Goal: Task Accomplishment & Management: Complete application form

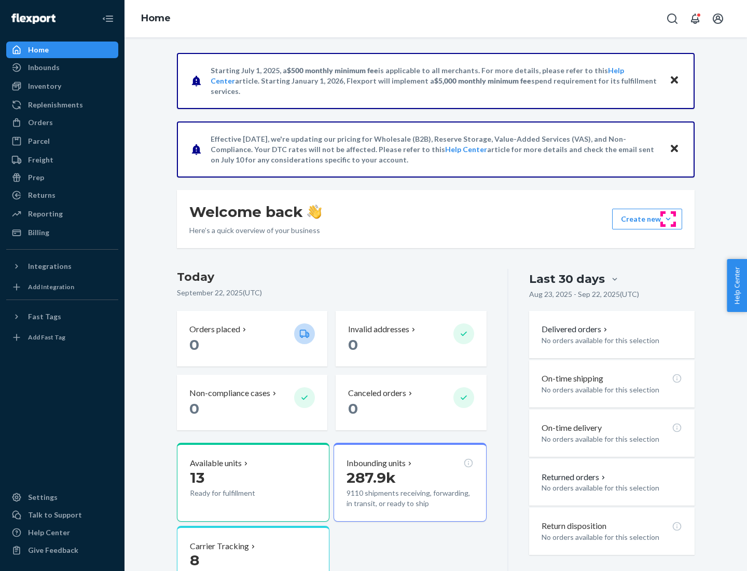
click at [669, 219] on button "Create new Create new inbound Create new order Create new product" at bounding box center [648, 219] width 70 height 21
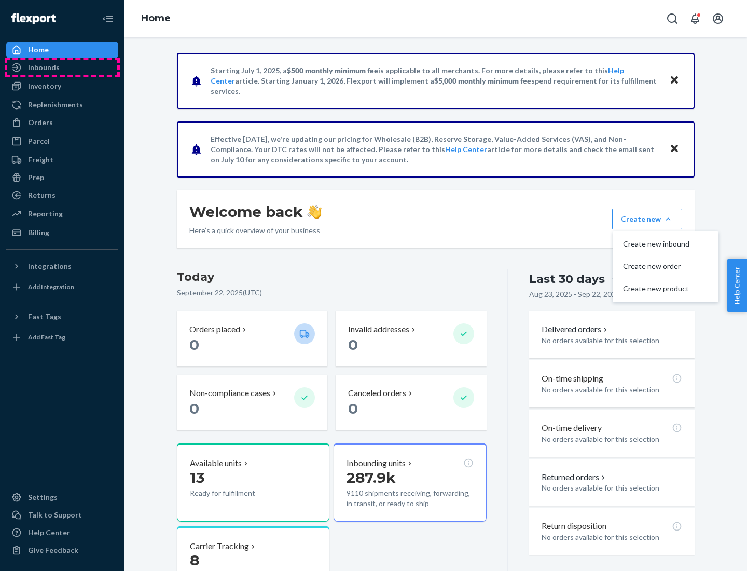
click at [62, 67] on div "Inbounds" at bounding box center [62, 67] width 110 height 15
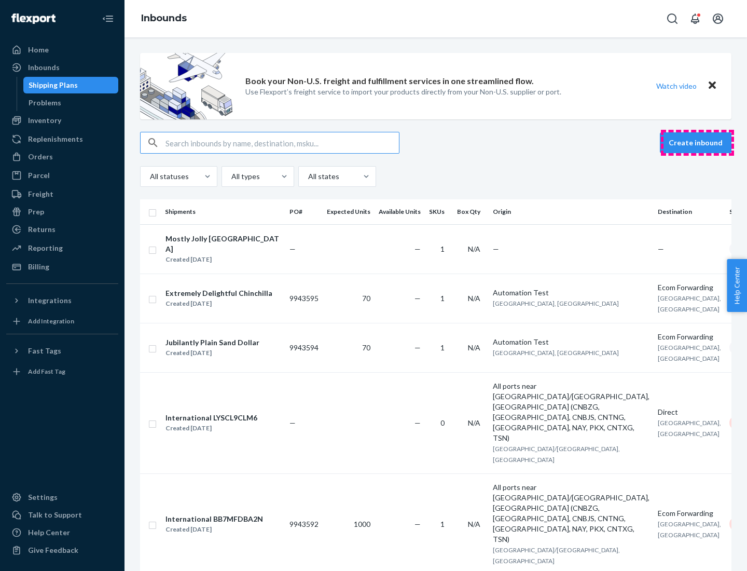
click at [698, 143] on button "Create inbound" at bounding box center [696, 142] width 72 height 21
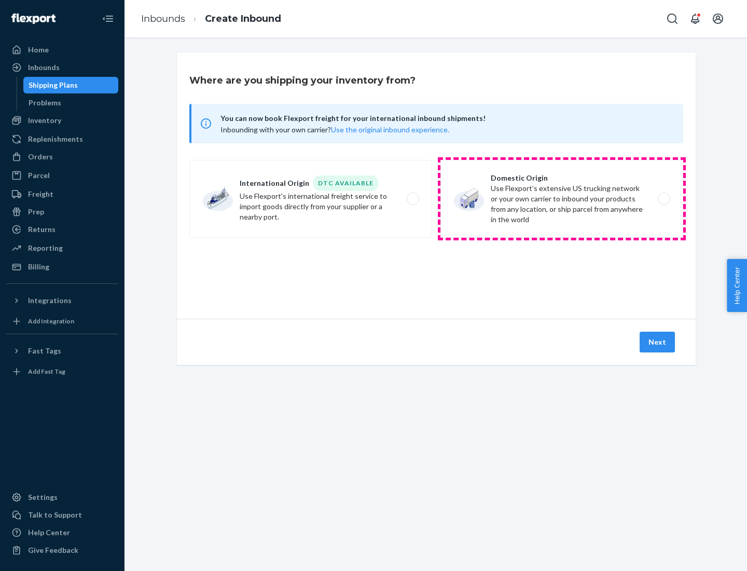
click at [562, 199] on label "Domestic Origin Use Flexport’s extensive US trucking network or your own carrie…" at bounding box center [562, 199] width 243 height 78
click at [664, 199] on input "Domestic Origin Use Flexport’s extensive US trucking network or your own carrie…" at bounding box center [667, 199] width 7 height 7
radio input "true"
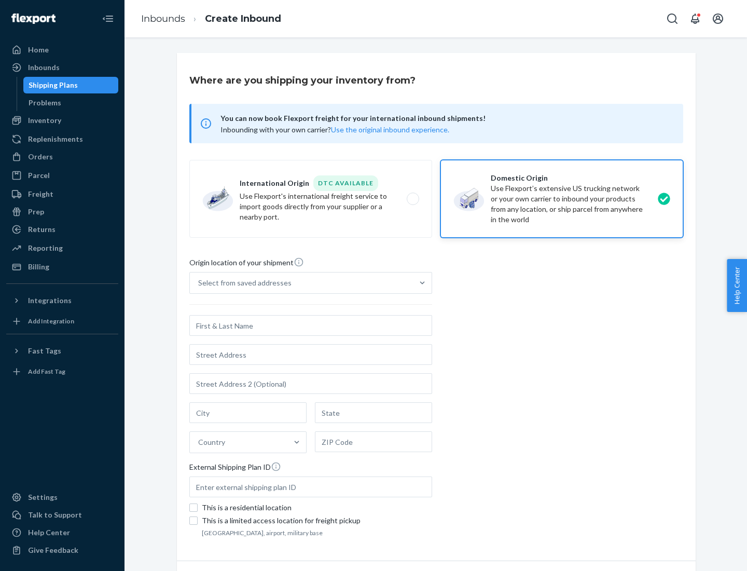
click at [242, 283] on div "Select from saved addresses" at bounding box center [244, 283] width 93 height 10
click at [199, 283] on input "Select from saved addresses" at bounding box center [198, 283] width 1 height 10
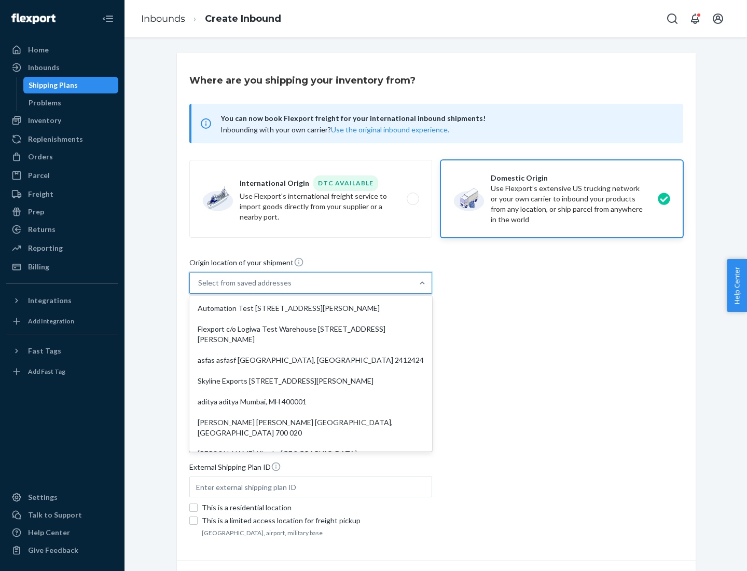
scroll to position [4, 0]
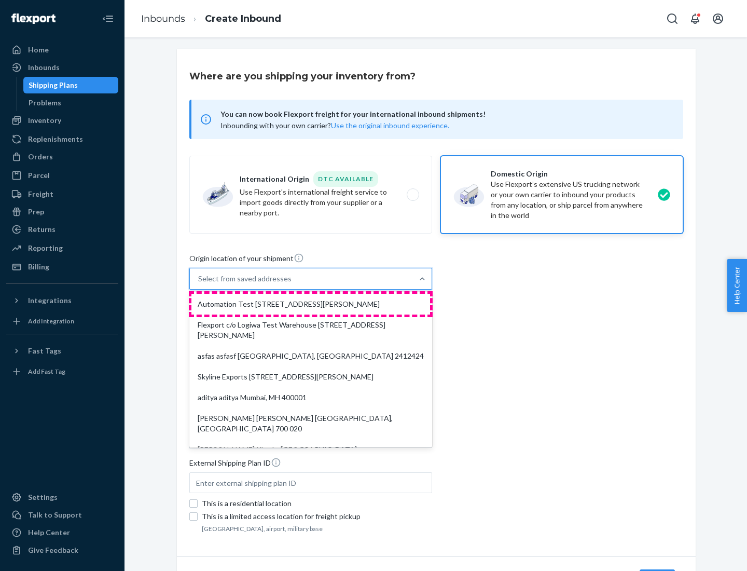
click at [311, 304] on div "Automation Test [STREET_ADDRESS][PERSON_NAME]" at bounding box center [311, 304] width 239 height 21
click at [199, 284] on input "option Automation Test [STREET_ADDRESS][PERSON_NAME]. 9 results available. Use …" at bounding box center [198, 279] width 1 height 10
type input "Automation Test"
type input "9th Floor"
type input "[GEOGRAPHIC_DATA]"
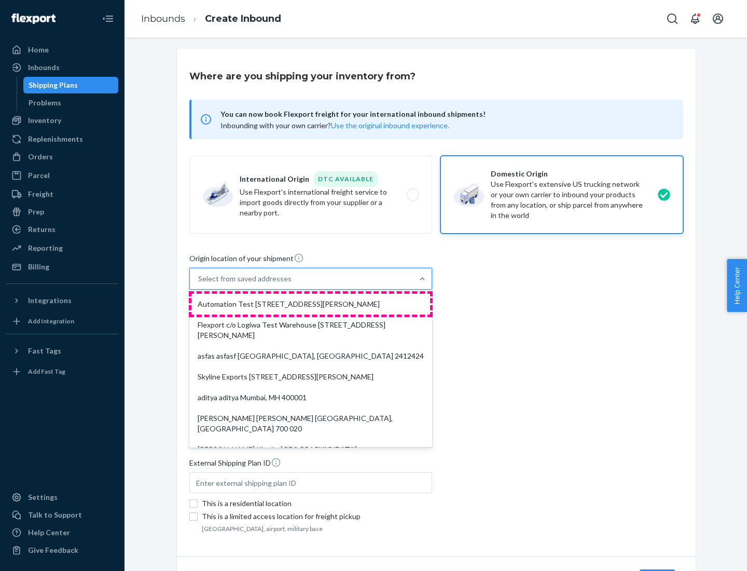
type input "CA"
type input "94104"
type input "[STREET_ADDRESS][PERSON_NAME]"
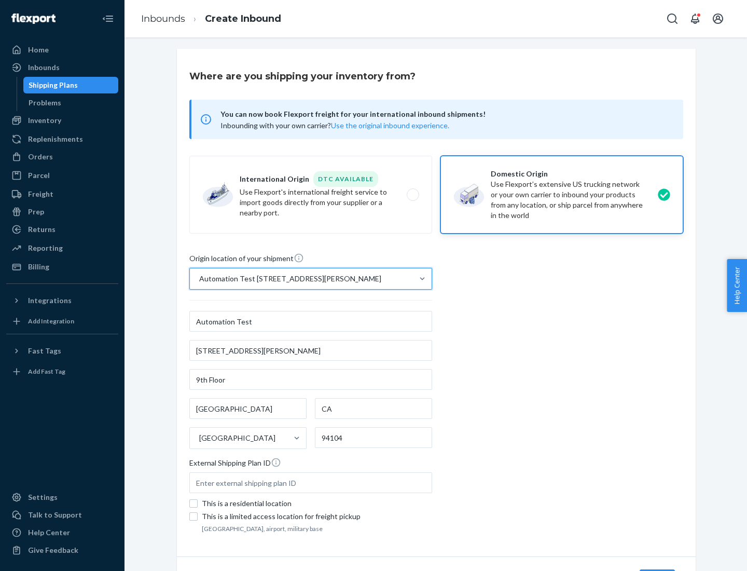
scroll to position [61, 0]
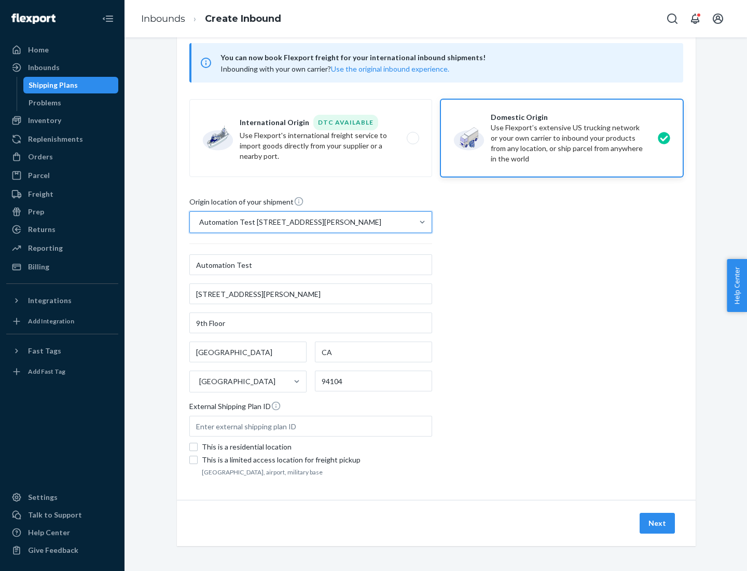
click at [658, 523] on button "Next" at bounding box center [657, 523] width 35 height 21
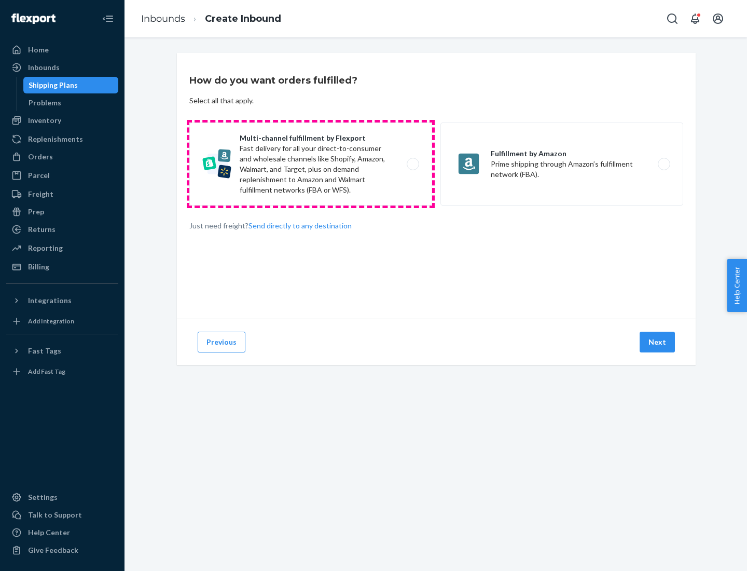
click at [311, 164] on label "Multi-channel fulfillment by Flexport Fast delivery for all your direct-to-cons…" at bounding box center [310, 164] width 243 height 83
click at [413, 164] on input "Multi-channel fulfillment by Flexport Fast delivery for all your direct-to-cons…" at bounding box center [416, 164] width 7 height 7
radio input "true"
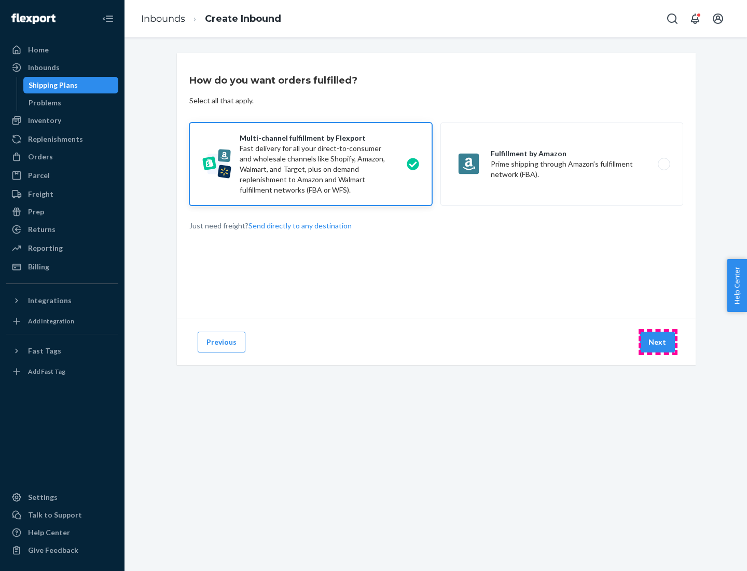
click at [658, 342] on button "Next" at bounding box center [657, 342] width 35 height 21
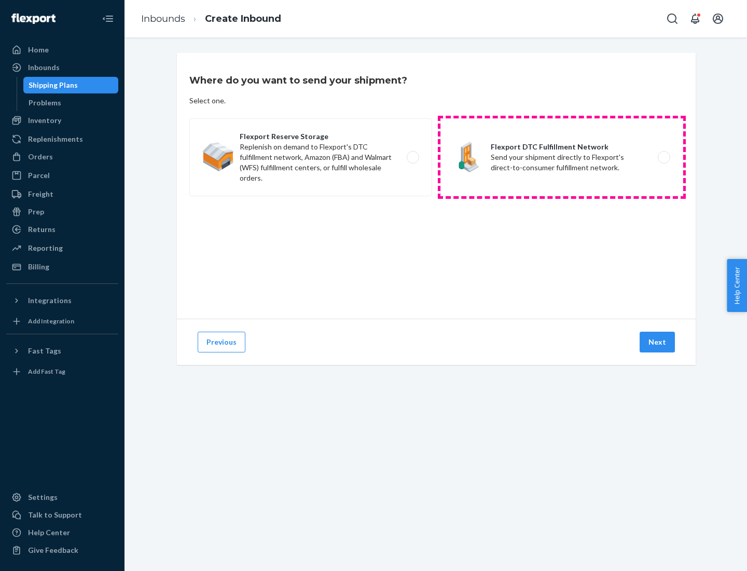
click at [562, 157] on label "Flexport DTC Fulfillment Network Send your shipment directly to Flexport's dire…" at bounding box center [562, 157] width 243 height 78
click at [664, 157] on input "Flexport DTC Fulfillment Network Send your shipment directly to Flexport's dire…" at bounding box center [667, 157] width 7 height 7
radio input "true"
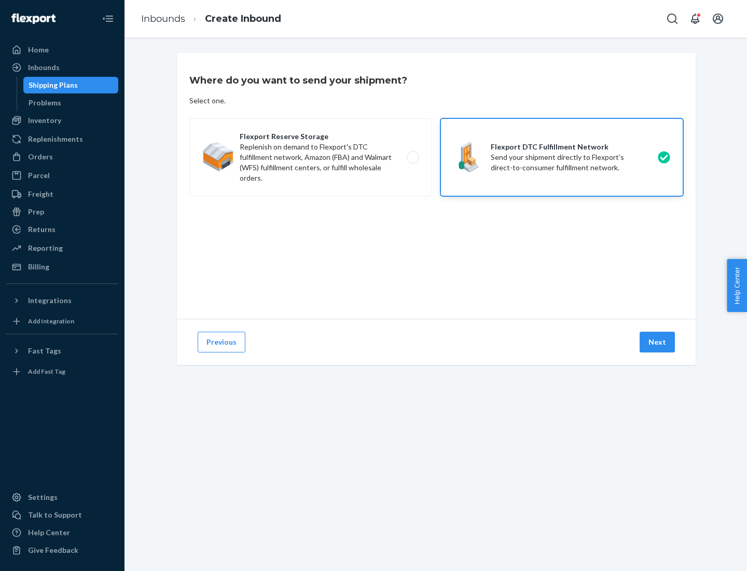
click at [658, 342] on button "Next" at bounding box center [657, 342] width 35 height 21
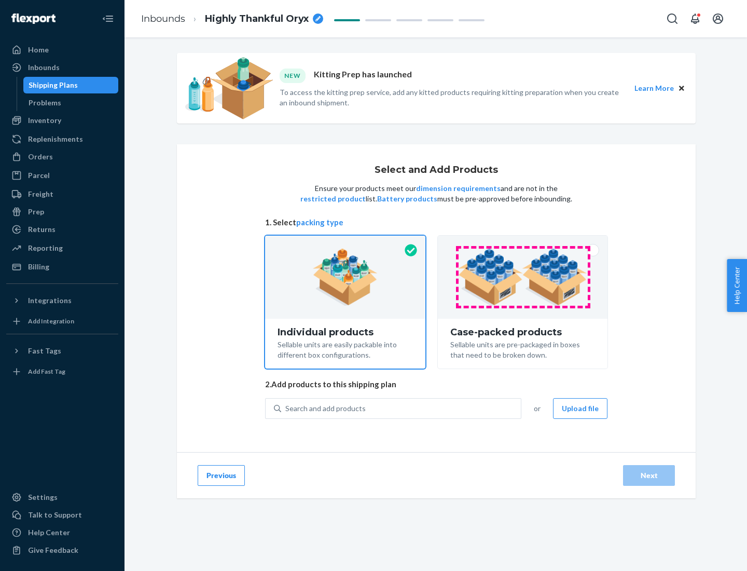
click at [523, 277] on img at bounding box center [522, 277] width 129 height 57
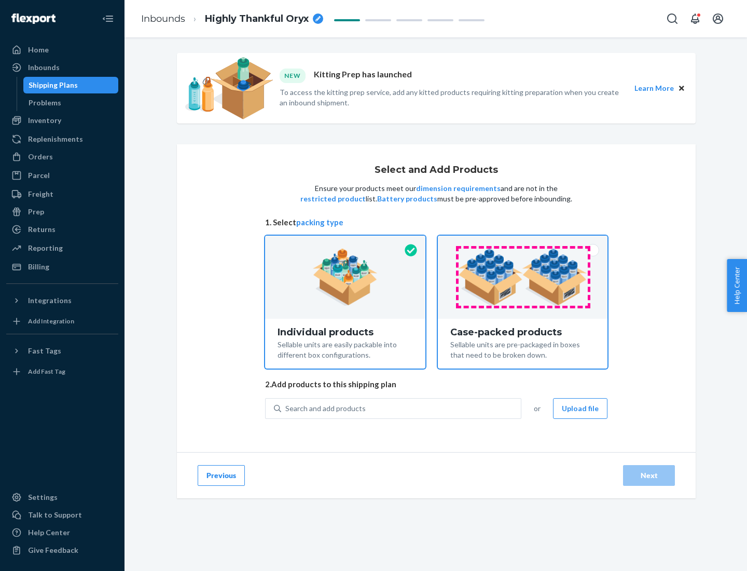
click at [523, 242] on input "Case-packed products Sellable units are pre-packaged in boxes that need to be b…" at bounding box center [523, 239] width 7 height 7
radio input "true"
radio input "false"
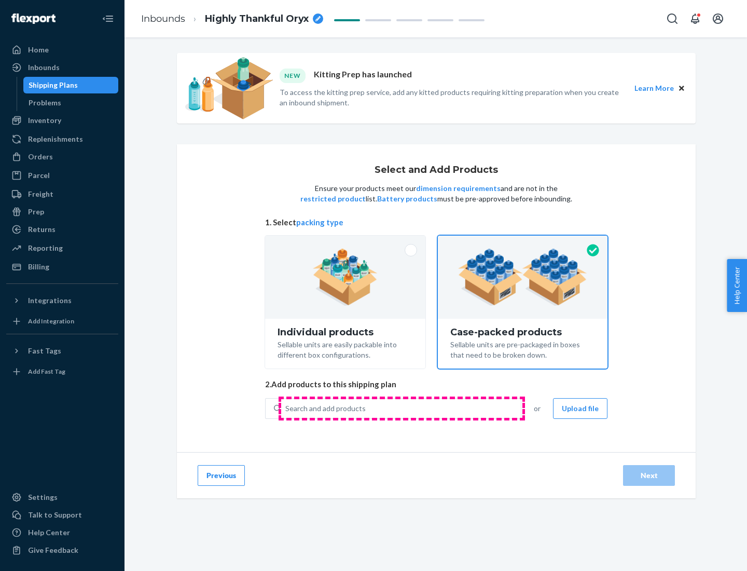
click at [402, 408] on div "Search and add products" at bounding box center [401, 408] width 240 height 19
click at [287, 408] on input "Search and add products" at bounding box center [285, 408] width 1 height 10
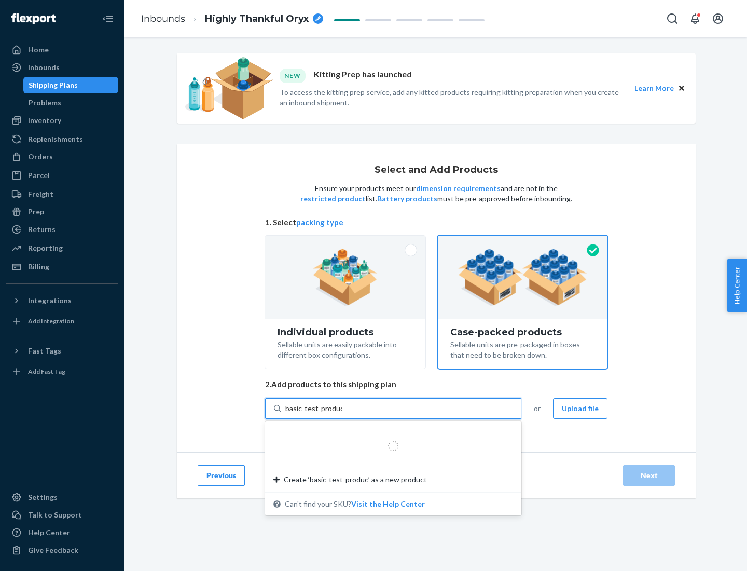
type input "basic-test-product-1"
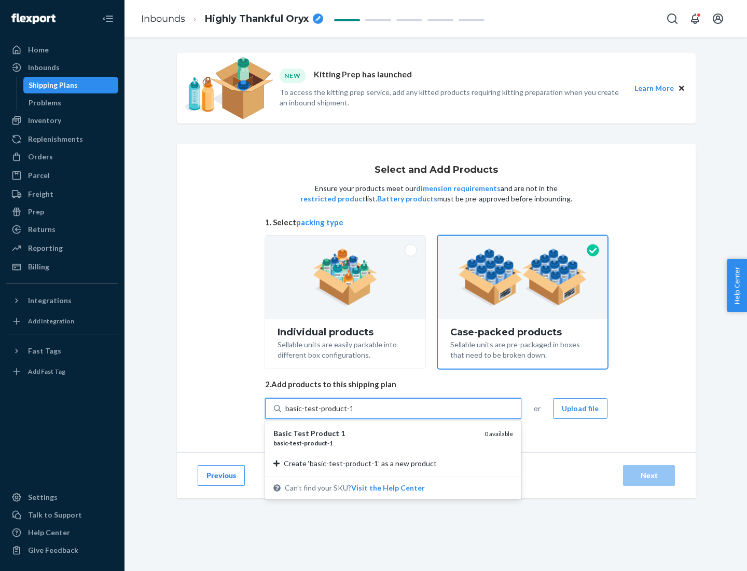
click at [375, 443] on div "basic - test - product - 1" at bounding box center [375, 443] width 203 height 9
click at [352, 414] on input "basic-test-product-1" at bounding box center [318, 408] width 66 height 10
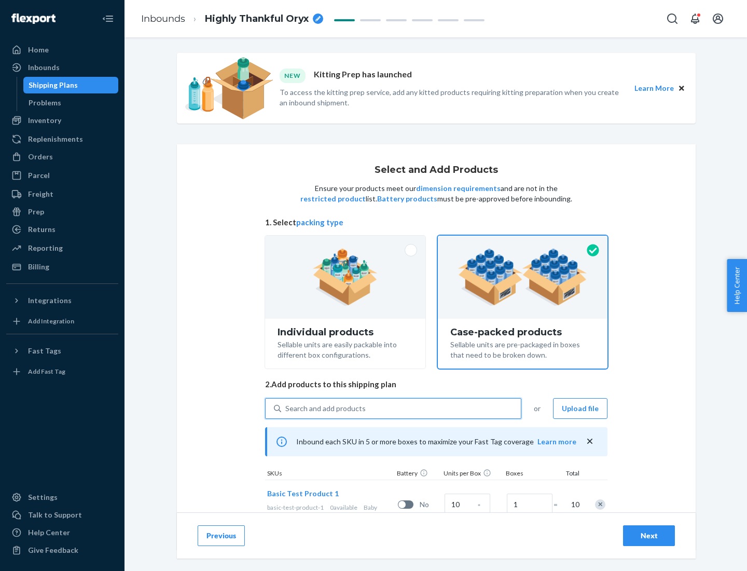
scroll to position [37, 0]
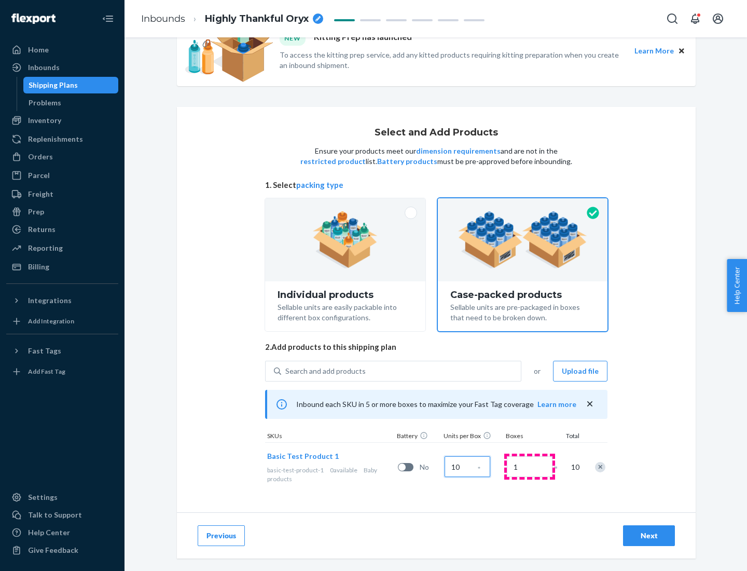
type input "10"
type input "7"
click at [649, 536] on div "Next" at bounding box center [649, 536] width 34 height 10
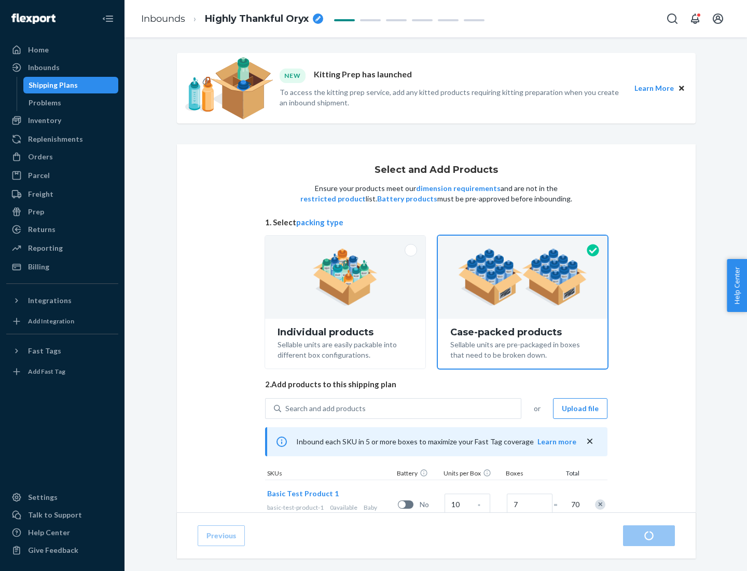
radio input "true"
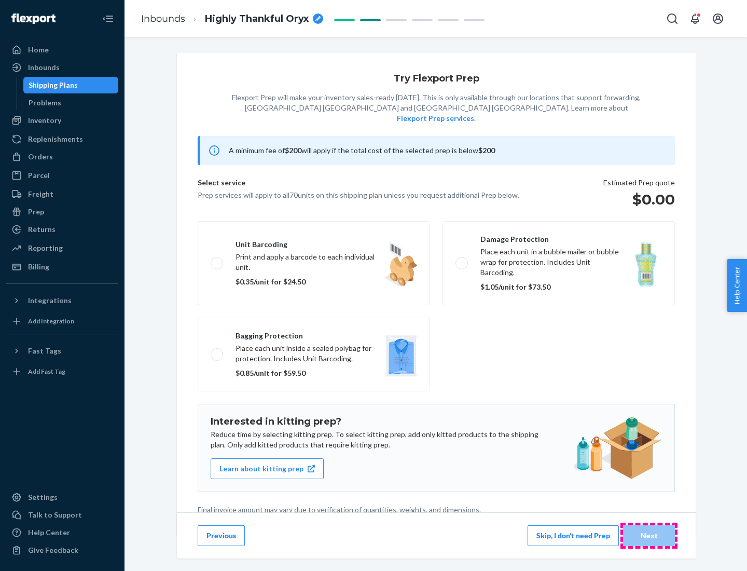
scroll to position [3, 0]
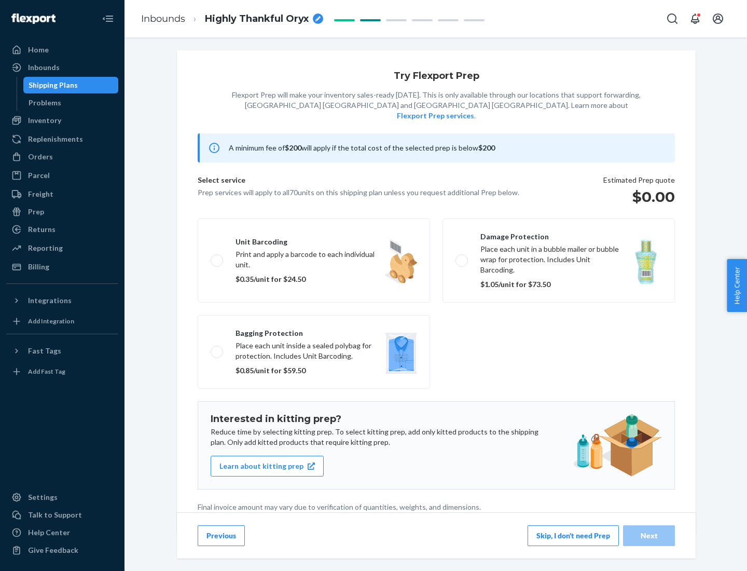
click at [314, 331] on label "Bagging protection Place each unit inside a sealed polybag for protection. Incl…" at bounding box center [314, 352] width 233 height 74
click at [217, 348] on input "Bagging protection Place each unit inside a sealed polybag for protection. Incl…" at bounding box center [214, 351] width 7 height 7
checkbox input "true"
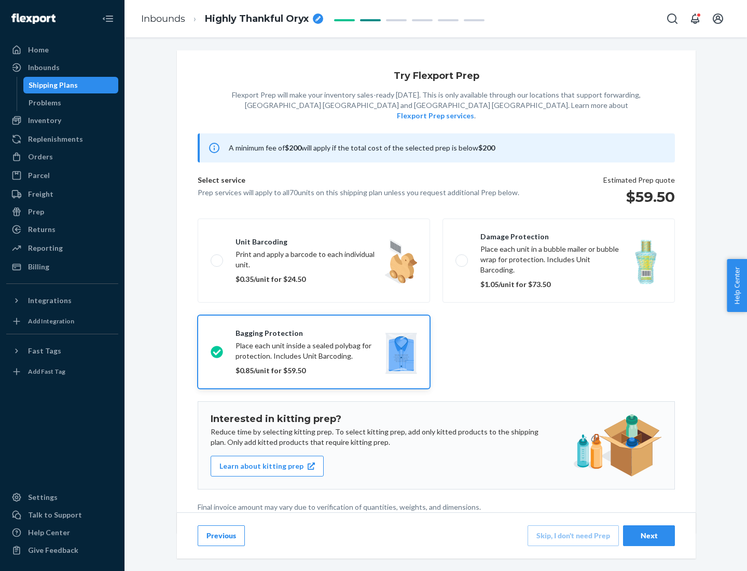
click at [649, 535] on div "Next" at bounding box center [649, 536] width 34 height 10
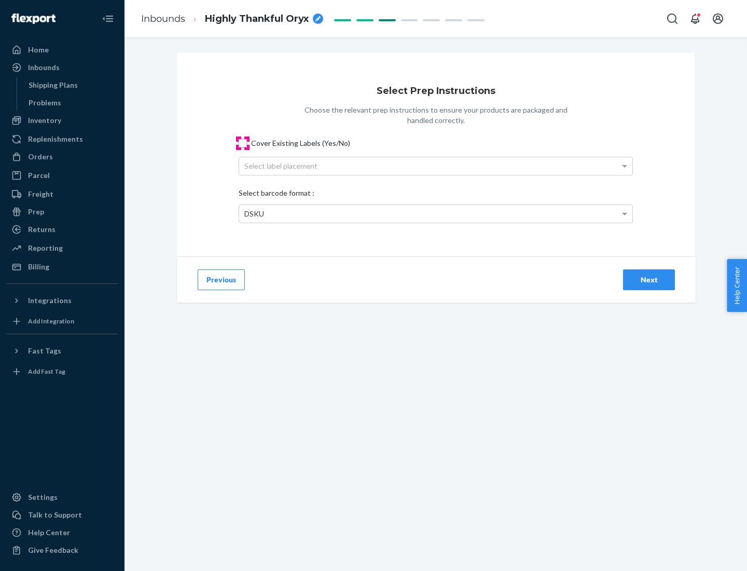
click at [243, 143] on input "Cover Existing Labels (Yes/No)" at bounding box center [243, 143] width 8 height 8
checkbox input "true"
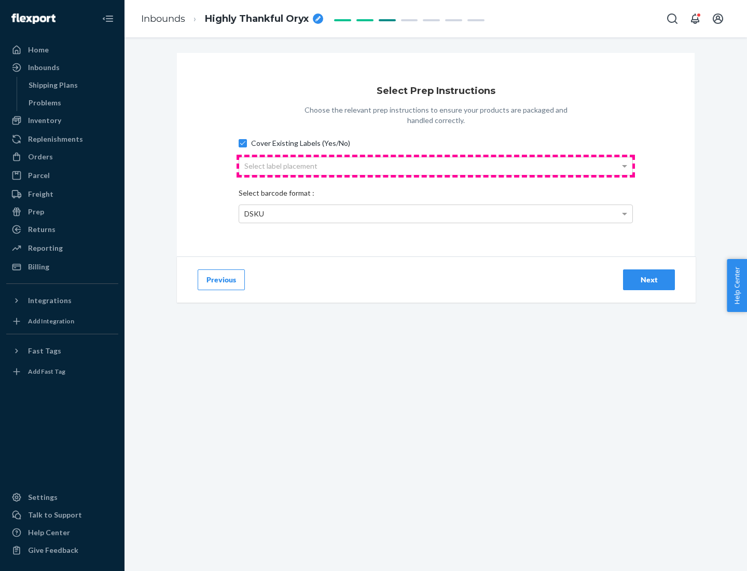
click at [436, 166] on div "Select label placement" at bounding box center [435, 166] width 393 height 18
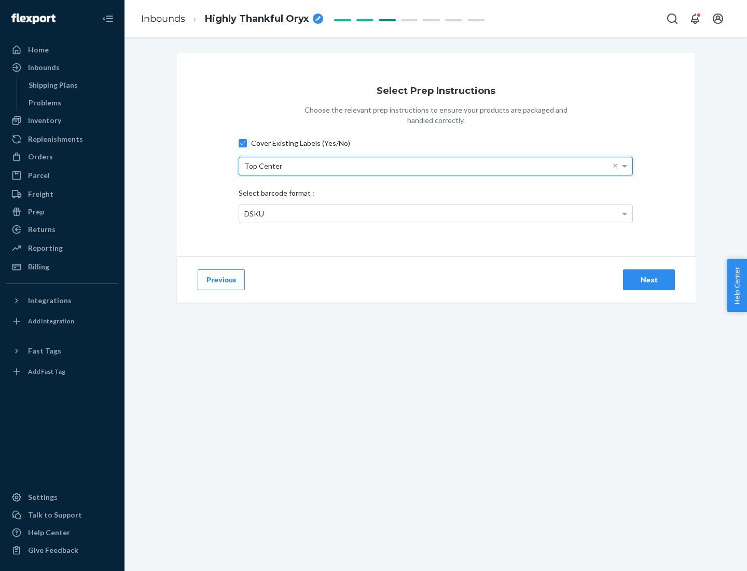
click at [436, 213] on div "DSKU" at bounding box center [435, 214] width 393 height 18
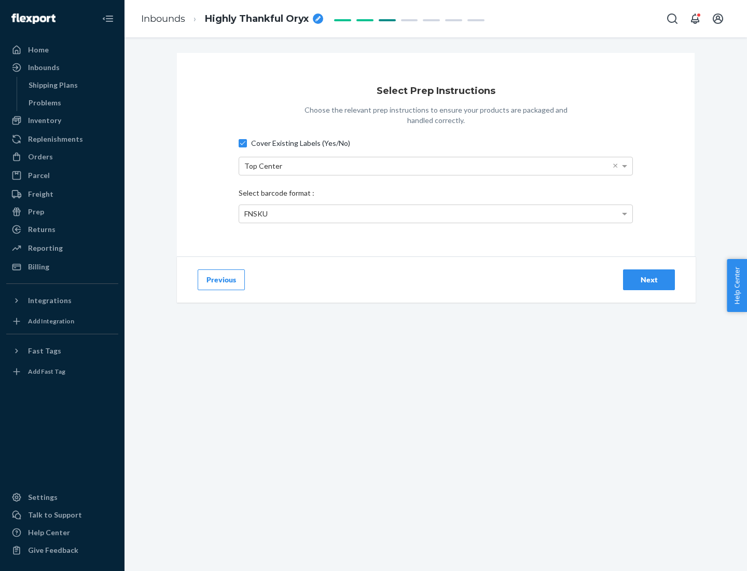
click at [649, 279] on div "Next" at bounding box center [649, 280] width 34 height 10
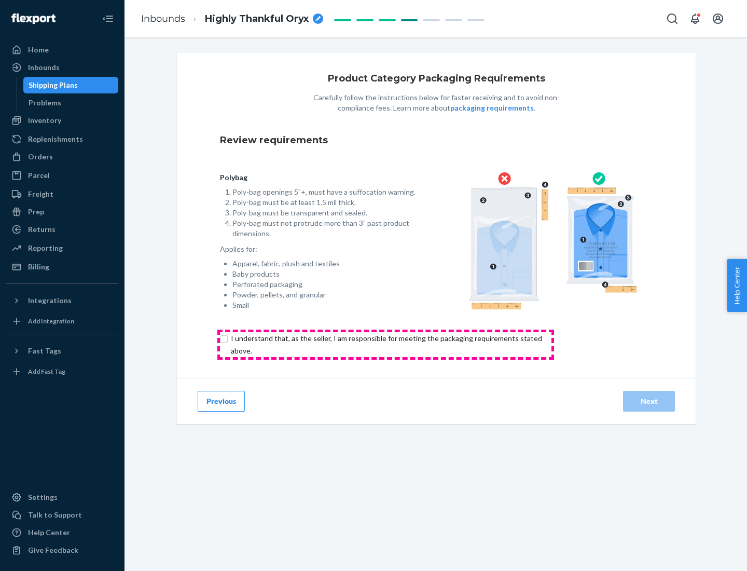
click at [386, 344] on input "checkbox" at bounding box center [392, 344] width 345 height 25
checkbox input "true"
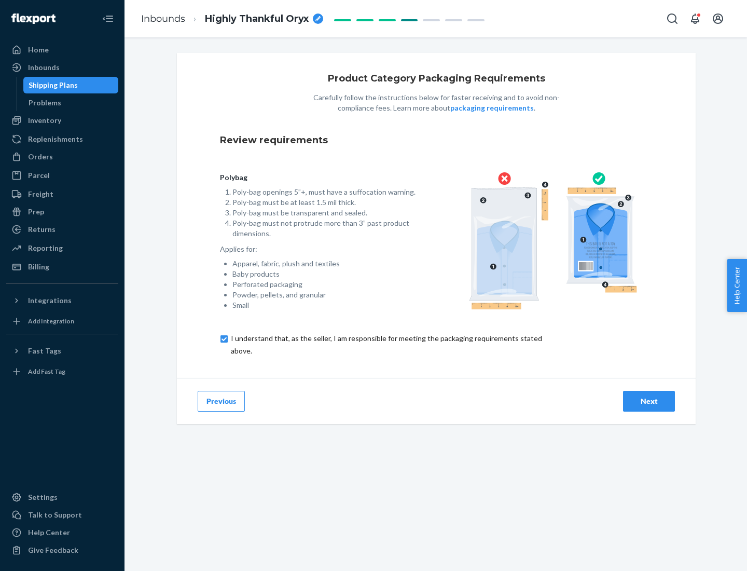
click at [649, 401] on div "Next" at bounding box center [649, 401] width 34 height 10
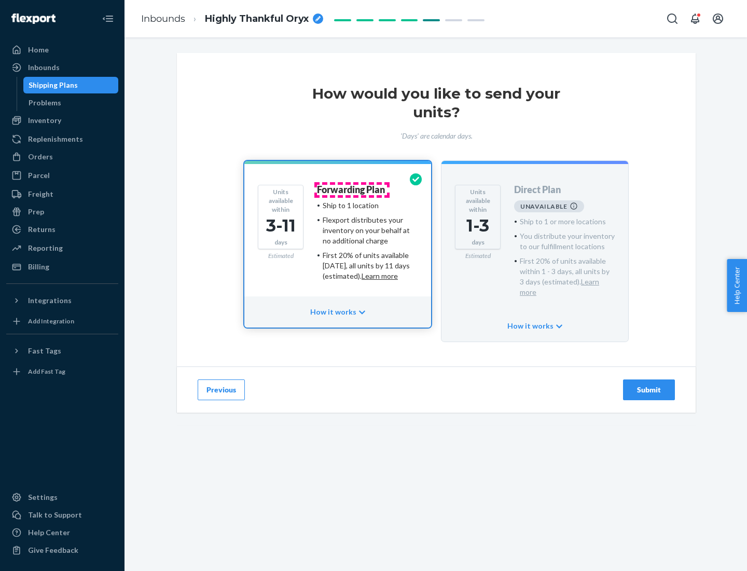
click at [352, 189] on h4 "Forwarding Plan" at bounding box center [351, 190] width 68 height 10
click at [649, 385] on div "Submit" at bounding box center [649, 390] width 34 height 10
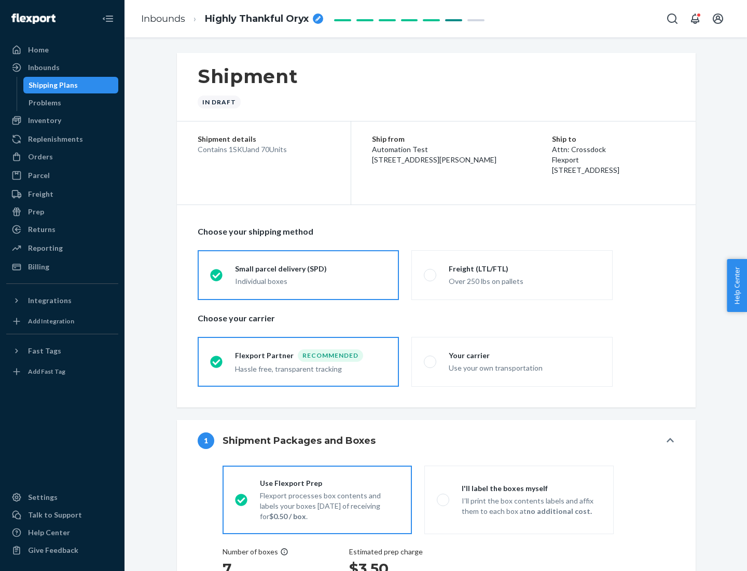
radio input "true"
radio input "false"
radio input "true"
radio input "false"
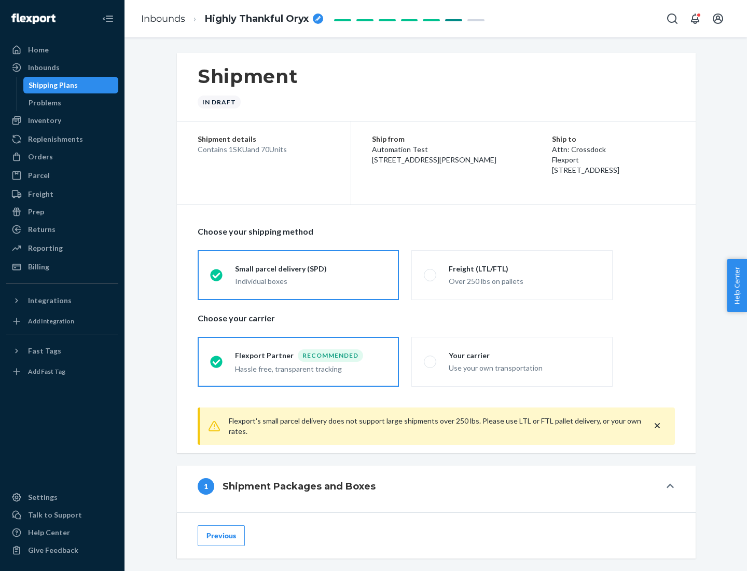
click at [512, 275] on div "Over 250 lbs on pallets" at bounding box center [525, 280] width 152 height 12
click at [431, 275] on input "Freight (LTL/FTL) Over 250 lbs on pallets" at bounding box center [427, 274] width 7 height 7
radio input "true"
radio input "false"
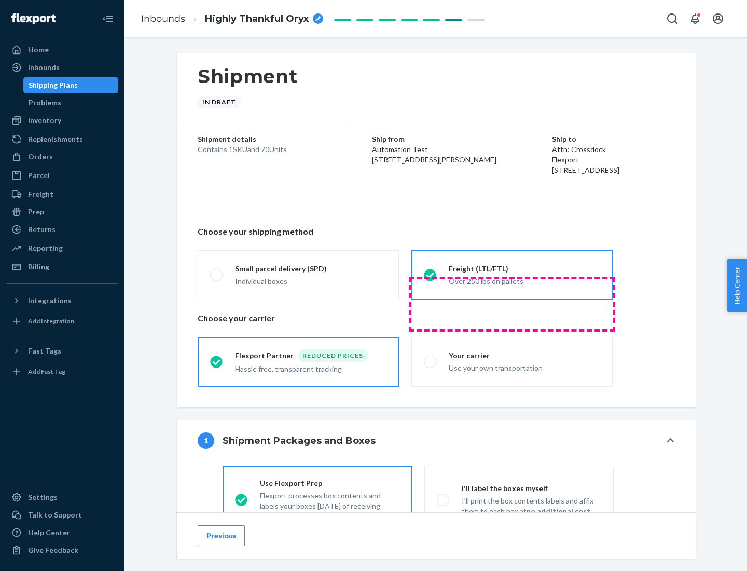
scroll to position [58, 0]
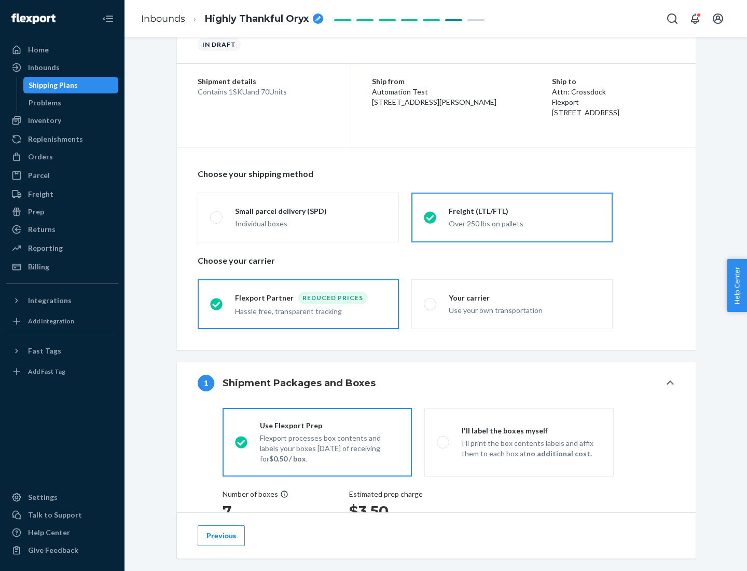
click at [512, 304] on div "Use your own transportation" at bounding box center [525, 309] width 152 height 12
click at [431, 304] on input "Your carrier Use your own transportation" at bounding box center [427, 304] width 7 height 7
radio input "true"
radio input "false"
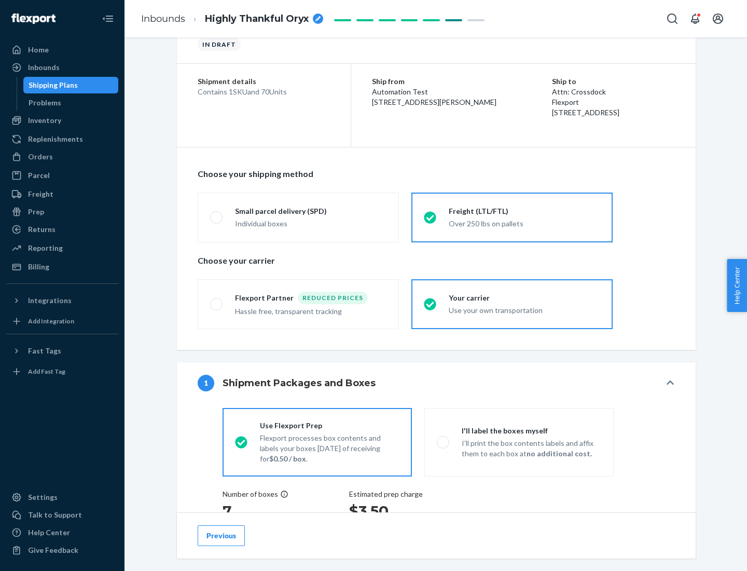
scroll to position [196, 0]
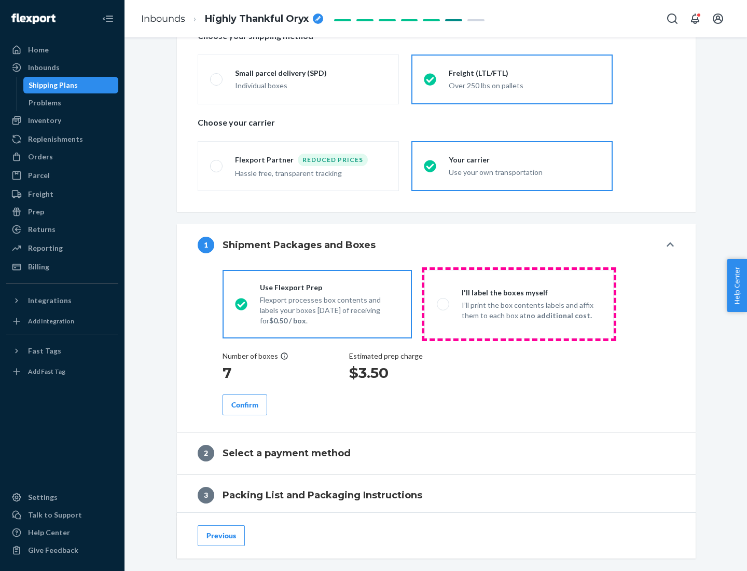
click at [519, 304] on p "I’ll print the box contents labels and affix them to each box at no additional …" at bounding box center [532, 310] width 140 height 21
click at [444, 304] on input "I'll label the boxes myself I’ll print the box contents labels and affix them t…" at bounding box center [440, 304] width 7 height 7
radio input "true"
radio input "false"
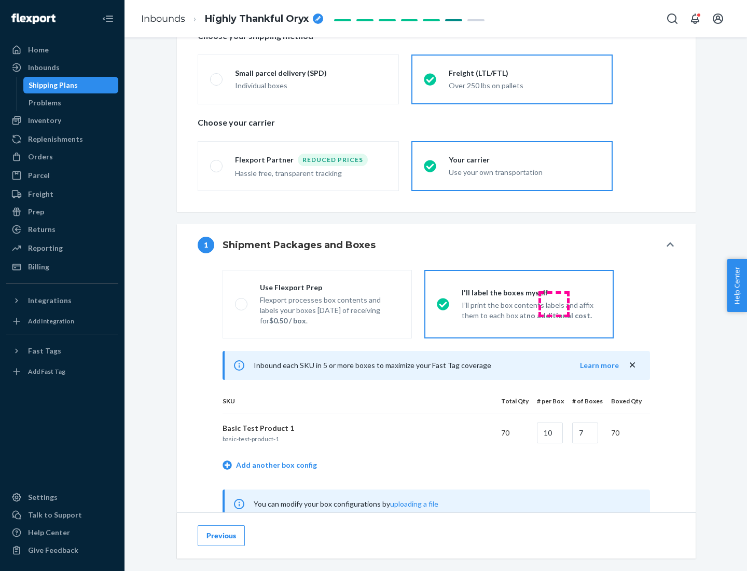
scroll to position [324, 0]
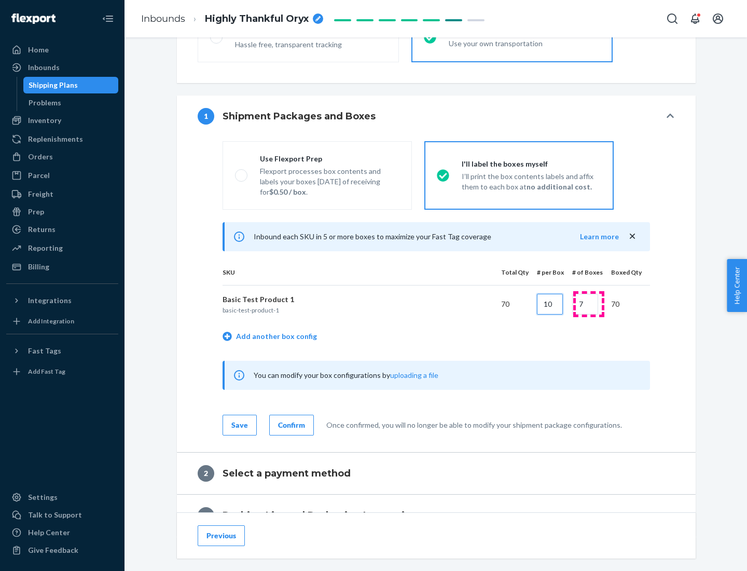
type input "10"
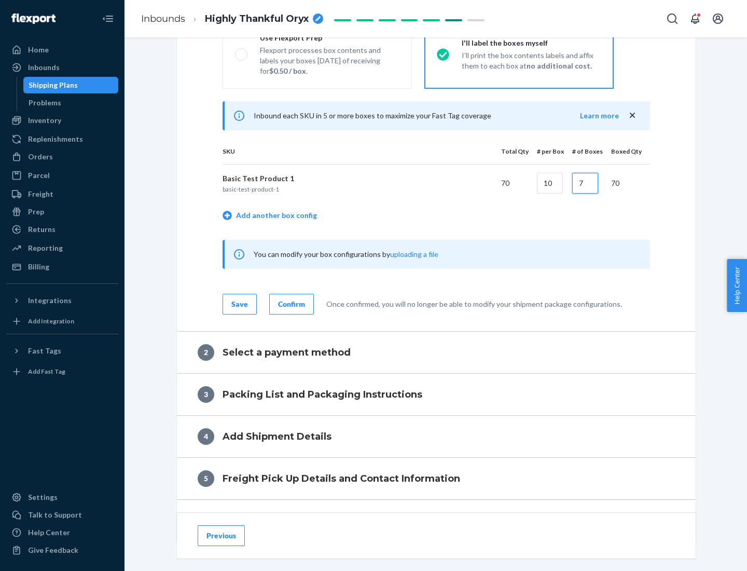
type input "7"
click at [290, 304] on div "Confirm" at bounding box center [291, 304] width 27 height 10
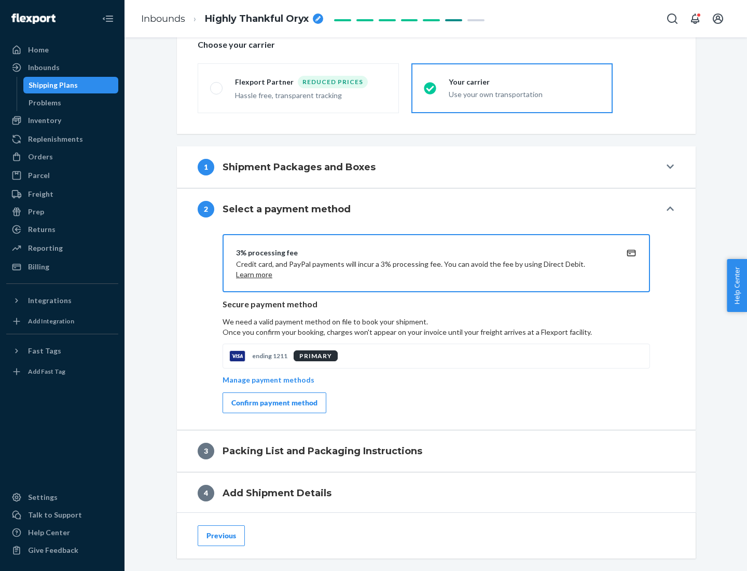
scroll to position [372, 0]
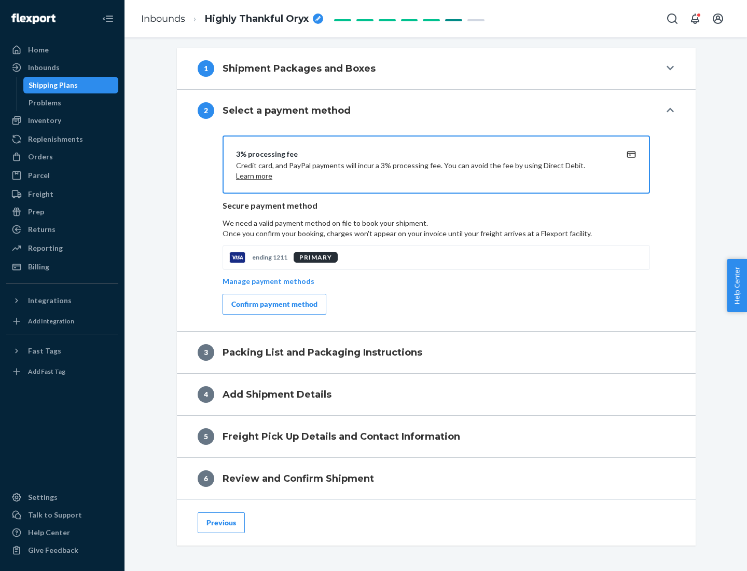
click at [274, 304] on div "Confirm payment method" at bounding box center [275, 304] width 86 height 10
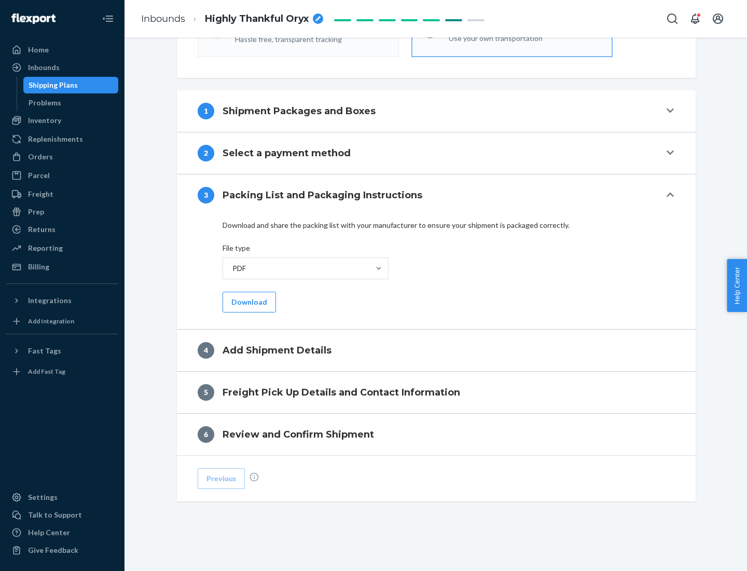
scroll to position [328, 0]
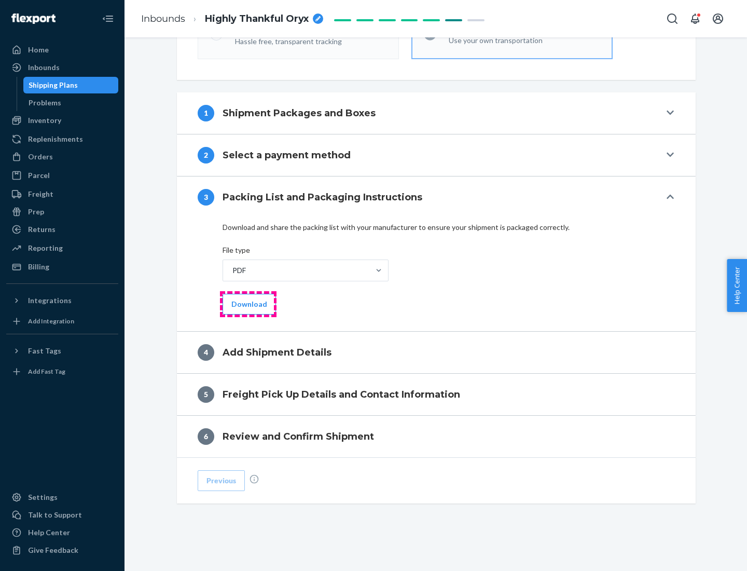
click at [248, 304] on button "Download" at bounding box center [249, 304] width 53 height 21
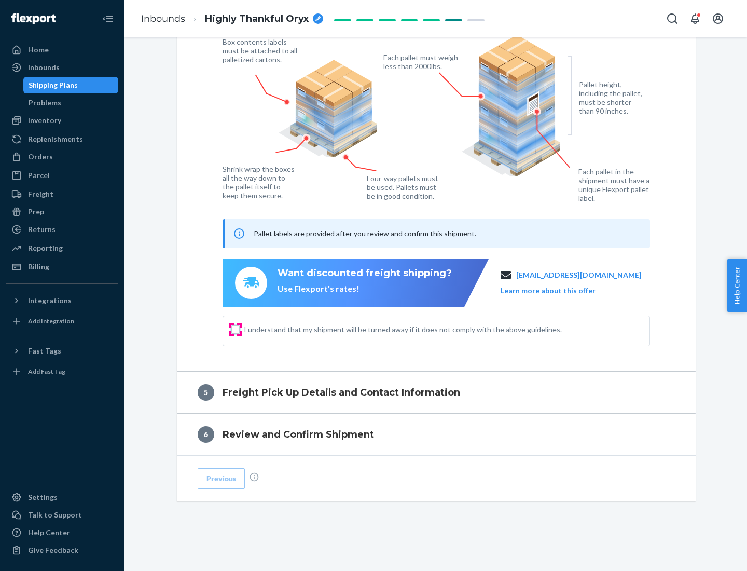
click at [236, 329] on input "I understand that my shipment will be turned away if it does not comply with th…" at bounding box center [236, 329] width 8 height 8
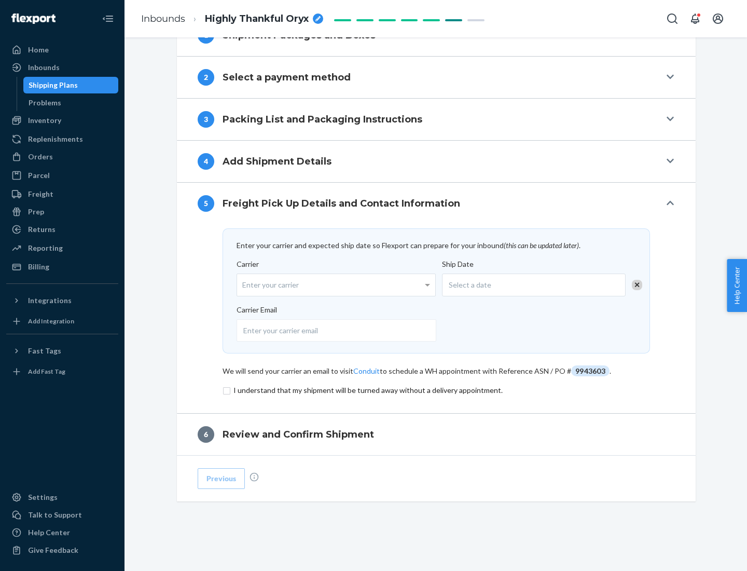
scroll to position [405, 0]
click at [437, 390] on input "checkbox" at bounding box center [437, 390] width 428 height 12
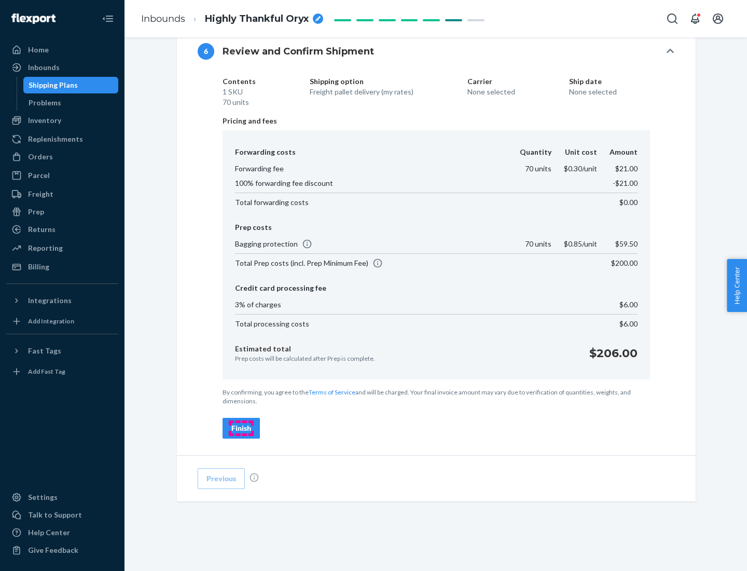
click at [241, 428] on div "Finish" at bounding box center [242, 428] width 20 height 10
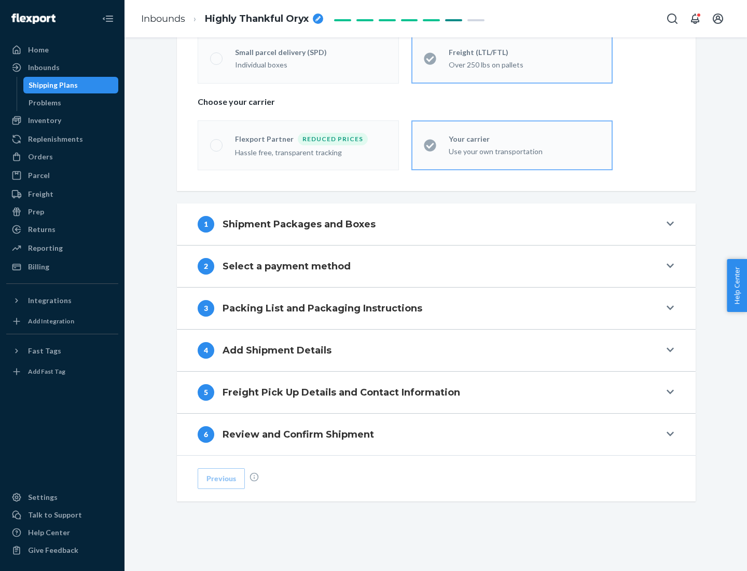
scroll to position [216, 0]
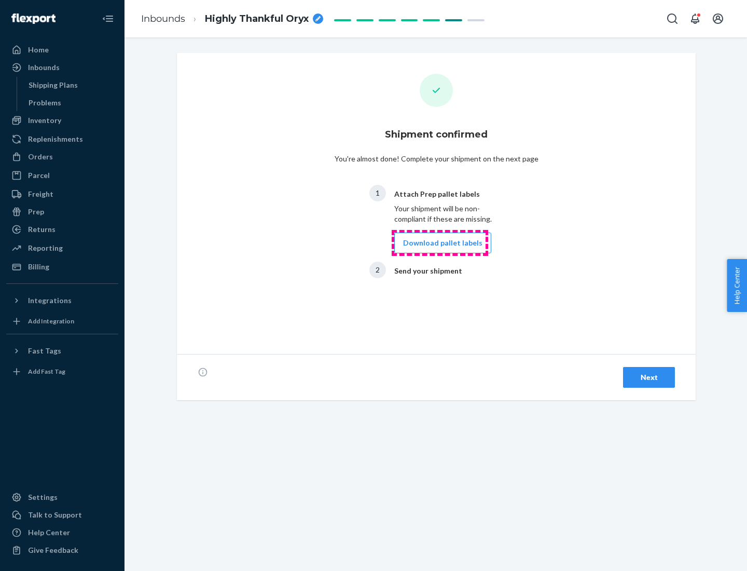
click at [440, 243] on button "Download pallet labels" at bounding box center [443, 243] width 97 height 21
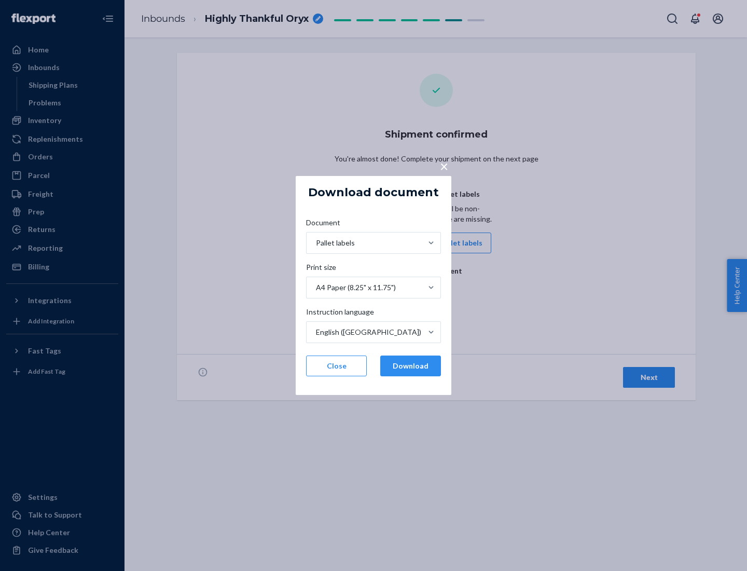
click at [411, 366] on button "Download" at bounding box center [410, 366] width 61 height 21
click at [444, 166] on span "×" at bounding box center [444, 166] width 8 height 18
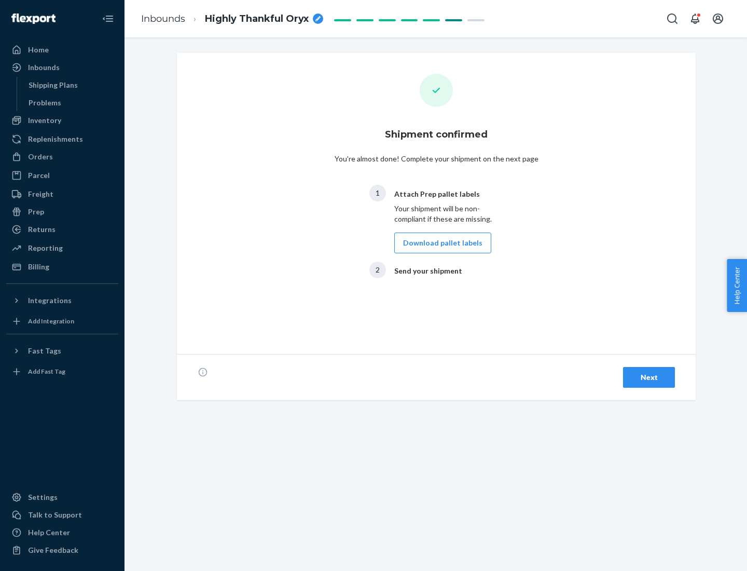
click at [649, 377] on div "Next" at bounding box center [649, 377] width 34 height 10
